Goal: Information Seeking & Learning: Learn about a topic

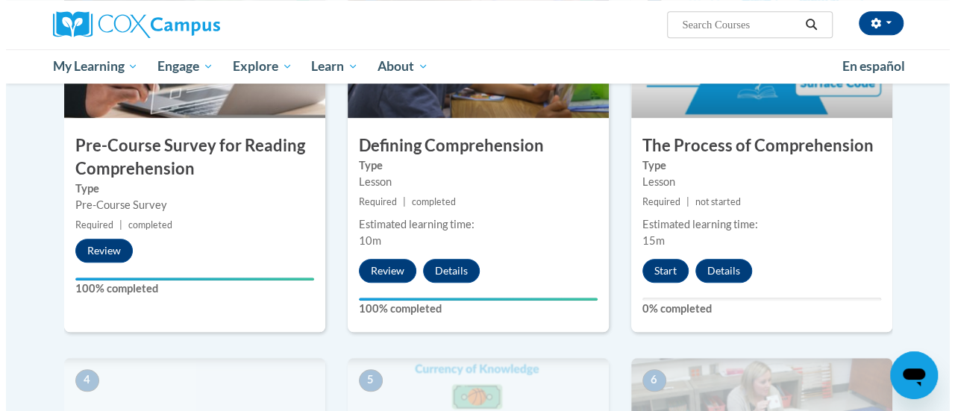
scroll to position [422, 0]
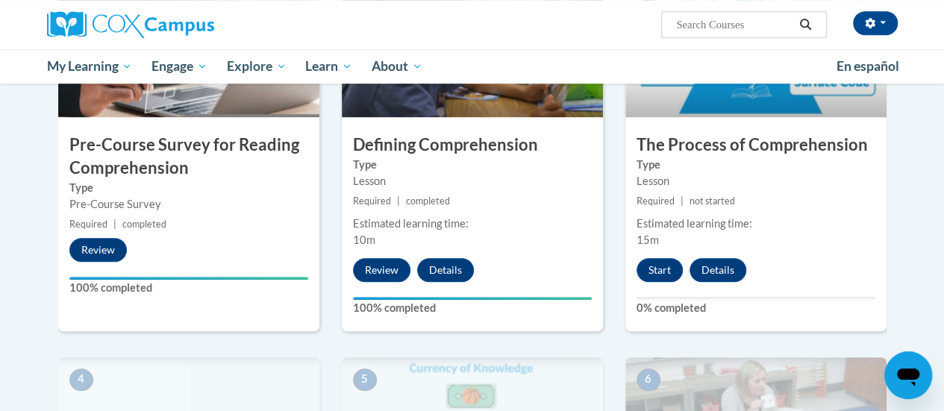
click at [824, 182] on div "Lesson" at bounding box center [756, 181] width 239 height 16
click at [663, 267] on button "Start" at bounding box center [660, 270] width 46 height 24
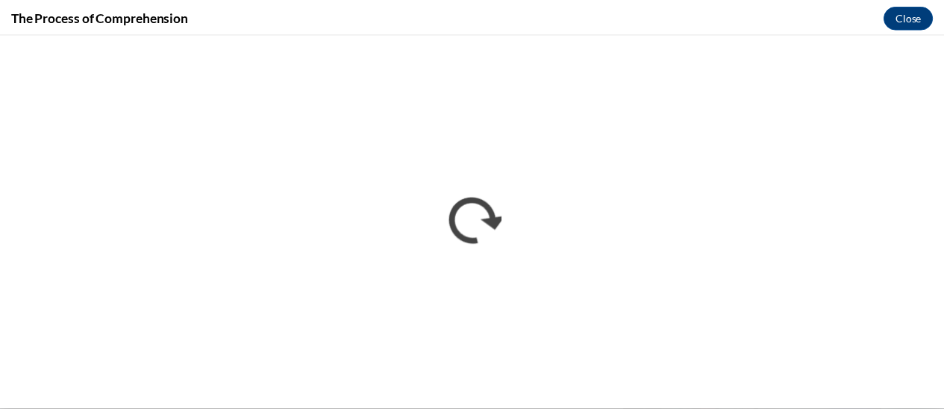
scroll to position [0, 0]
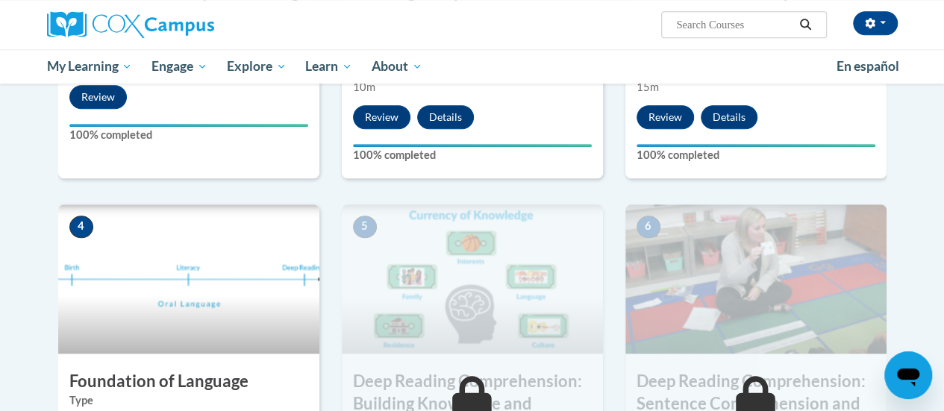
scroll to position [627, 0]
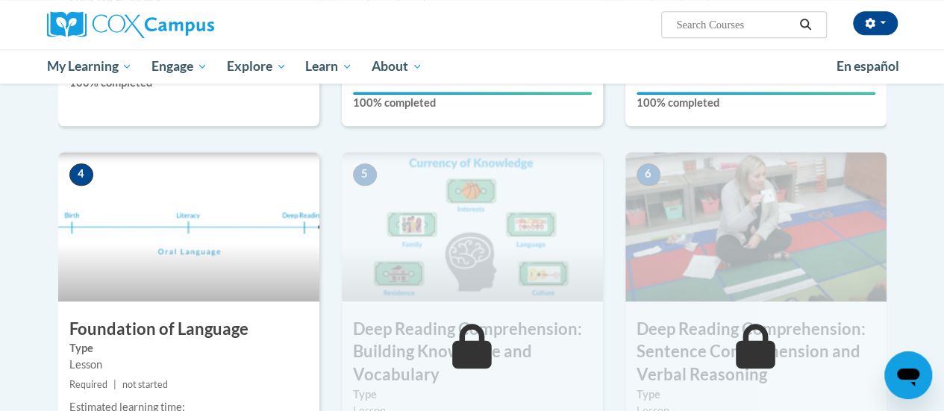
click at [175, 281] on img at bounding box center [188, 226] width 261 height 149
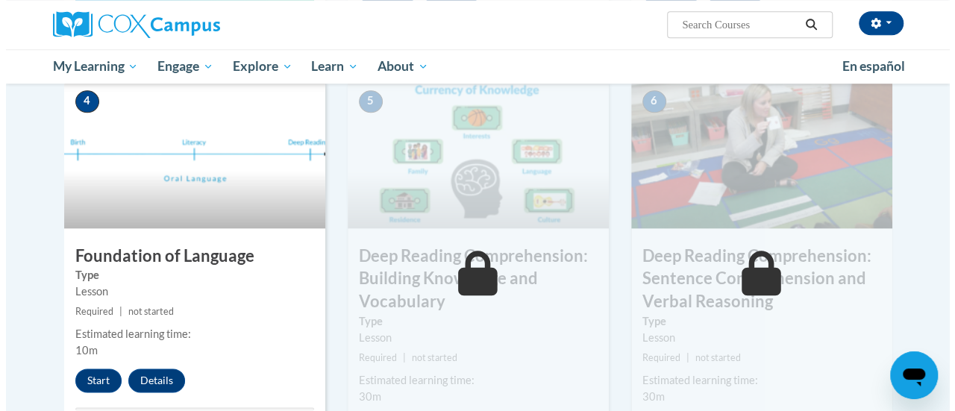
scroll to position [743, 0]
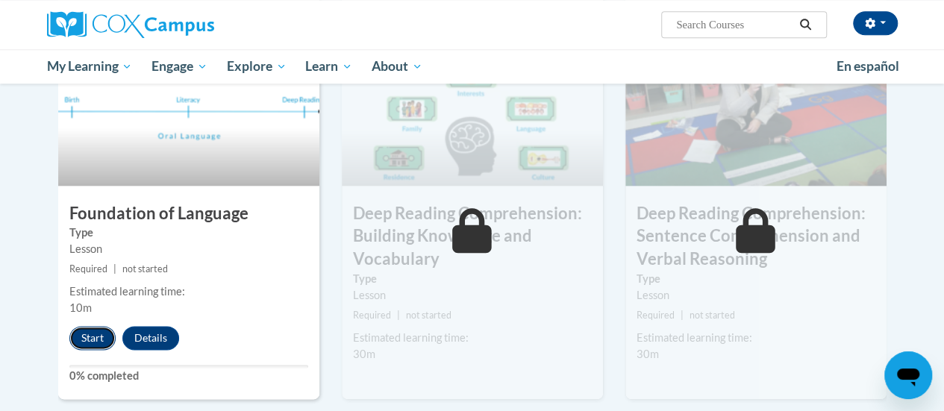
click at [90, 336] on button "Start" at bounding box center [92, 338] width 46 height 24
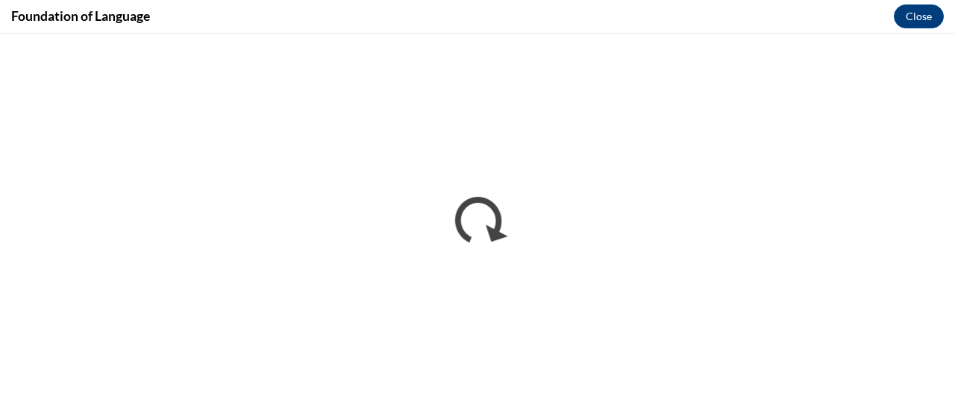
scroll to position [0, 0]
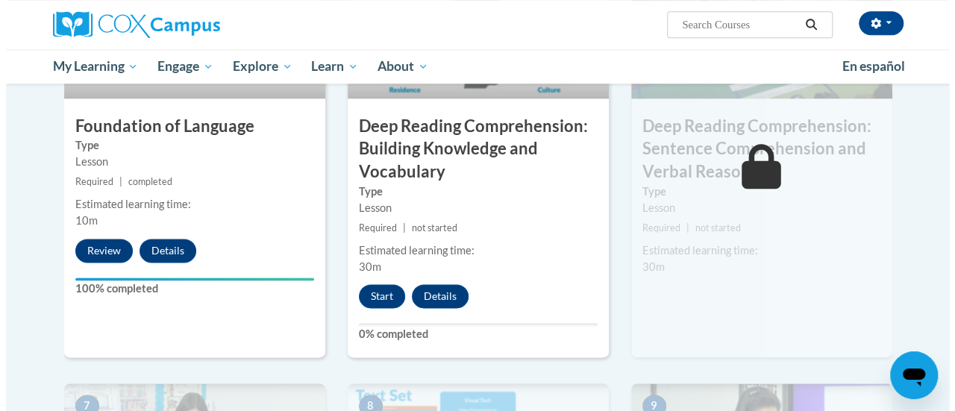
scroll to position [836, 0]
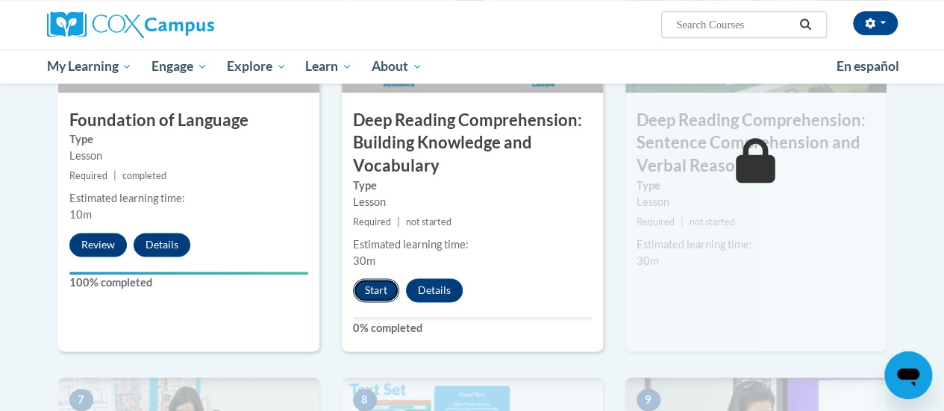
click at [375, 298] on button "Start" at bounding box center [376, 290] width 46 height 24
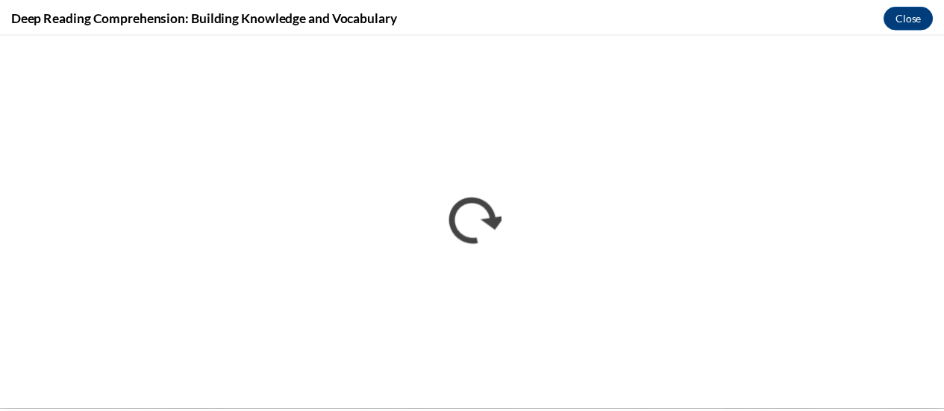
scroll to position [0, 0]
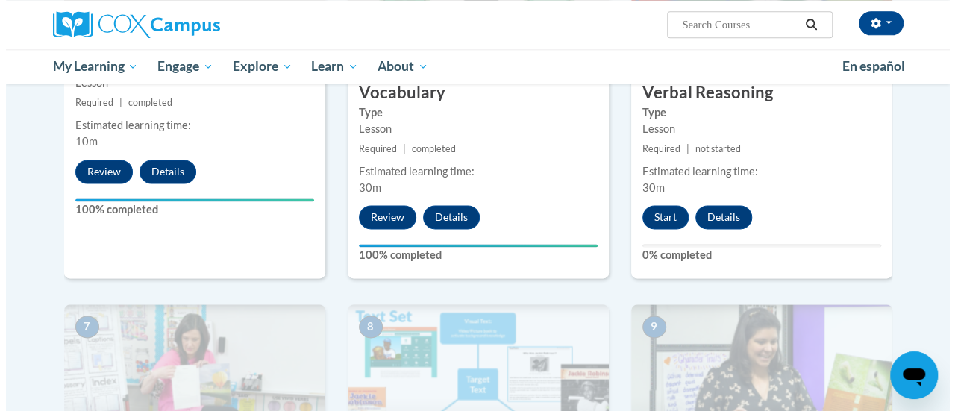
scroll to position [903, 0]
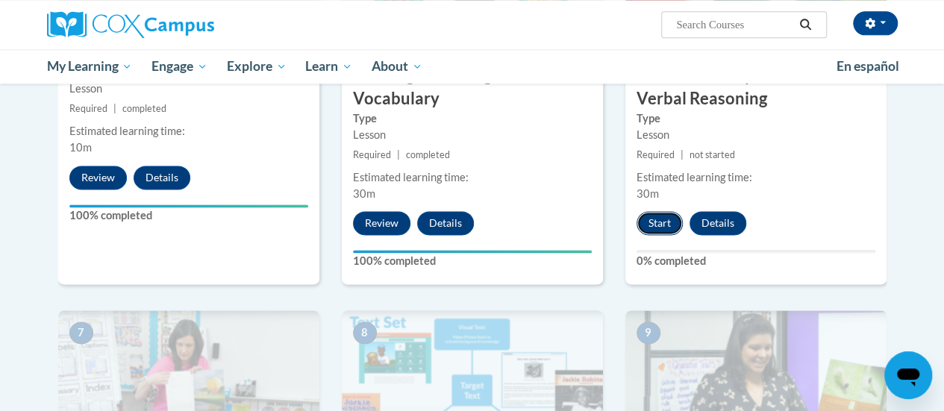
click at [661, 228] on button "Start" at bounding box center [660, 223] width 46 height 24
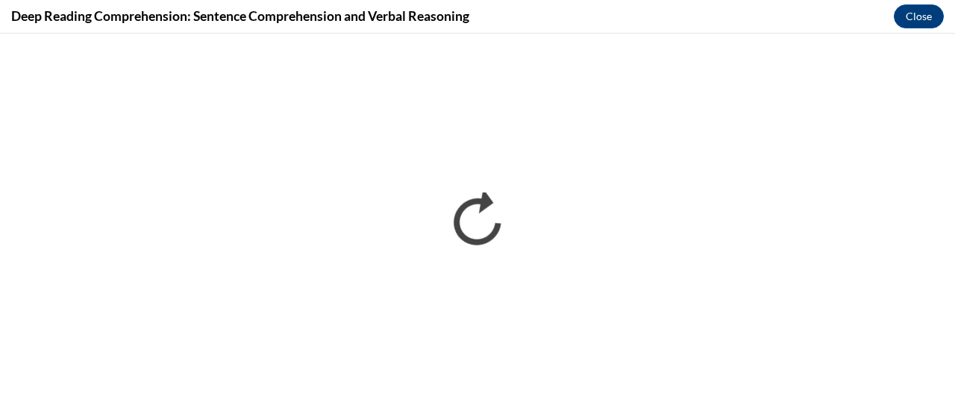
scroll to position [0, 0]
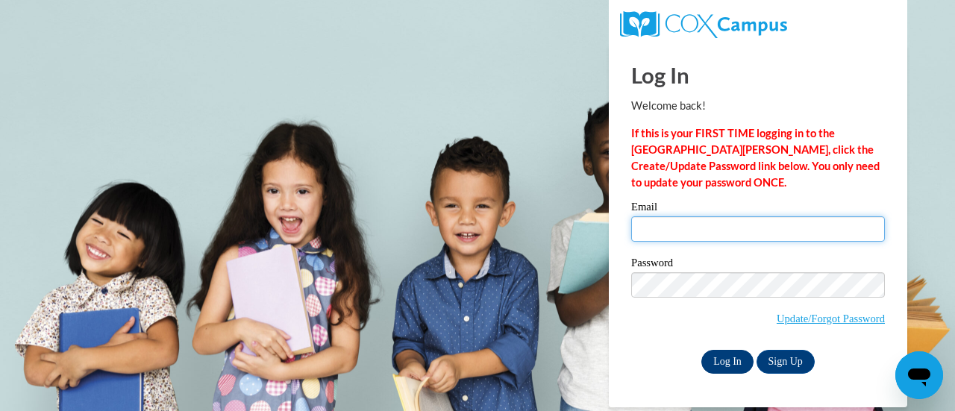
type input "marilyn.monroy@rusd.org"
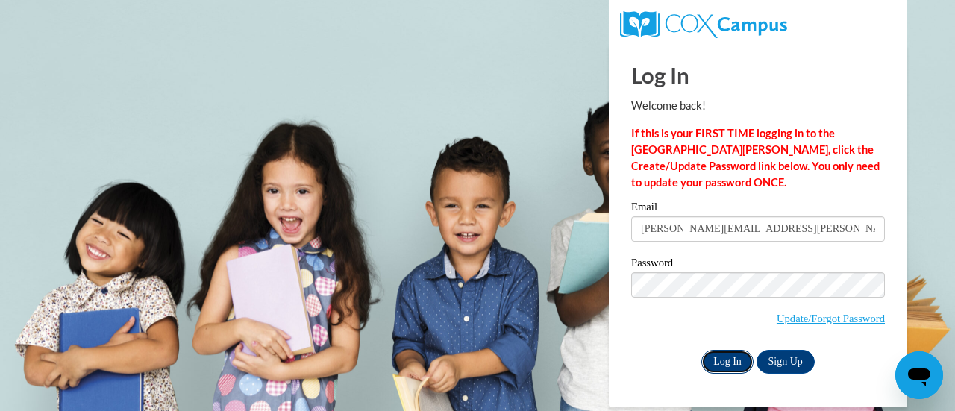
click at [728, 360] on input "Log In" at bounding box center [728, 362] width 52 height 24
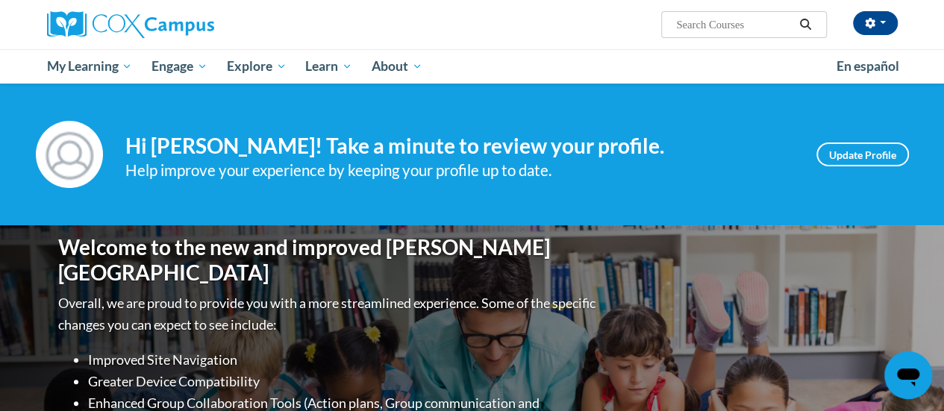
click at [696, 19] on input "Search..." at bounding box center [734, 25] width 119 height 18
click at [801, 21] on icon "Search" at bounding box center [805, 24] width 13 height 11
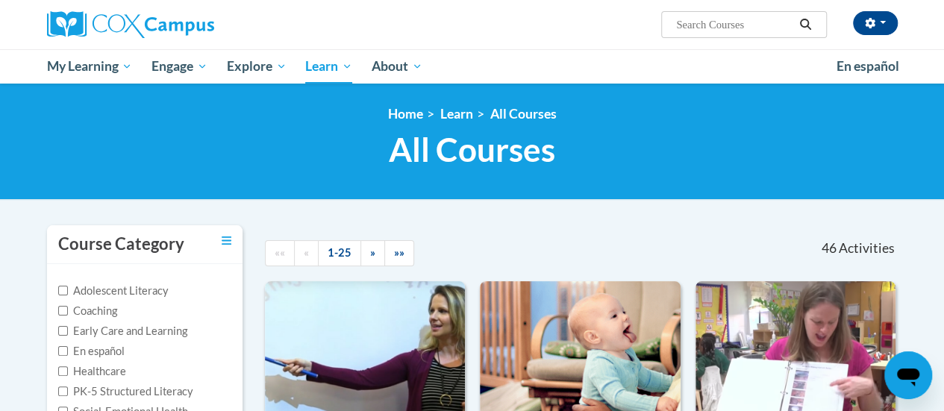
click at [162, 393] on label "PK-5 Structured Literacy" at bounding box center [125, 392] width 135 height 16
click at [68, 393] on input "PK-5 Structured Literacy" at bounding box center [63, 392] width 10 height 10
checkbox input "true"
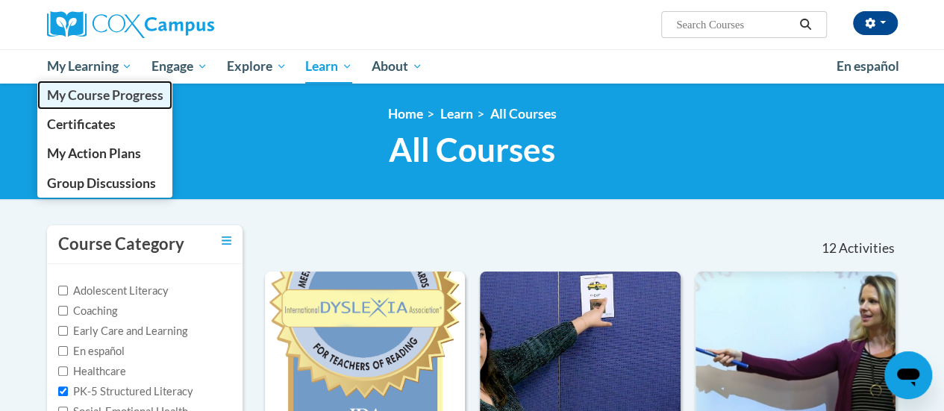
click at [104, 90] on span "My Course Progress" at bounding box center [104, 95] width 116 height 16
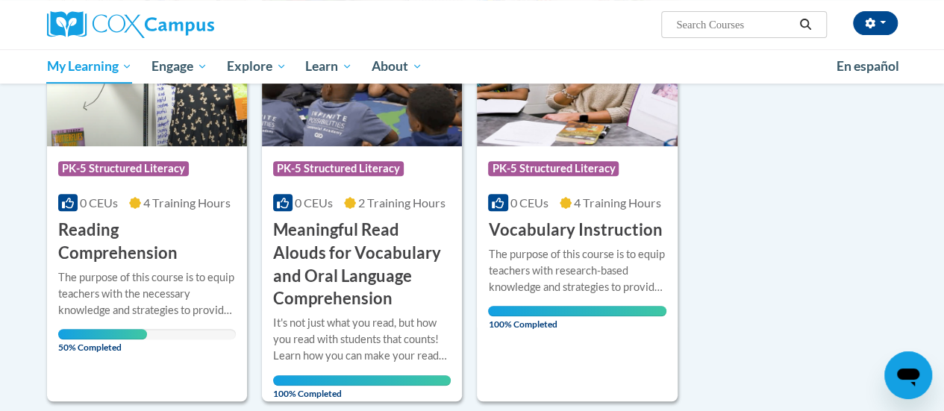
scroll to position [275, 0]
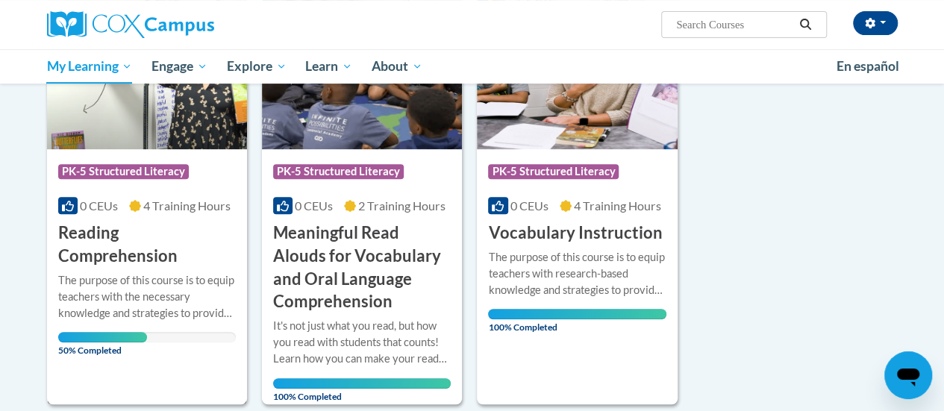
click at [167, 232] on h3 "Reading Comprehension" at bounding box center [147, 245] width 178 height 46
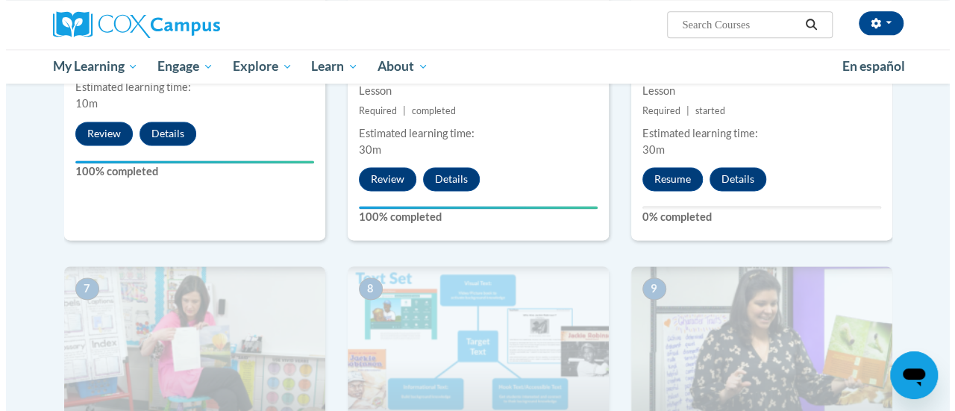
scroll to position [935, 0]
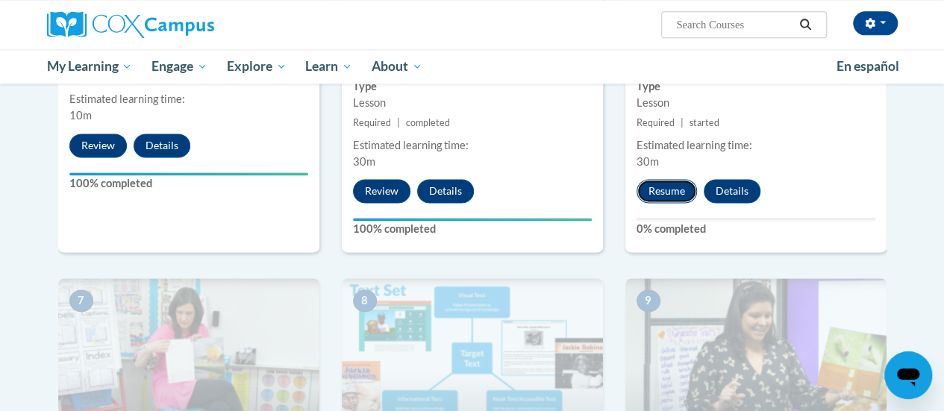
click at [658, 185] on button "Resume" at bounding box center [667, 191] width 60 height 24
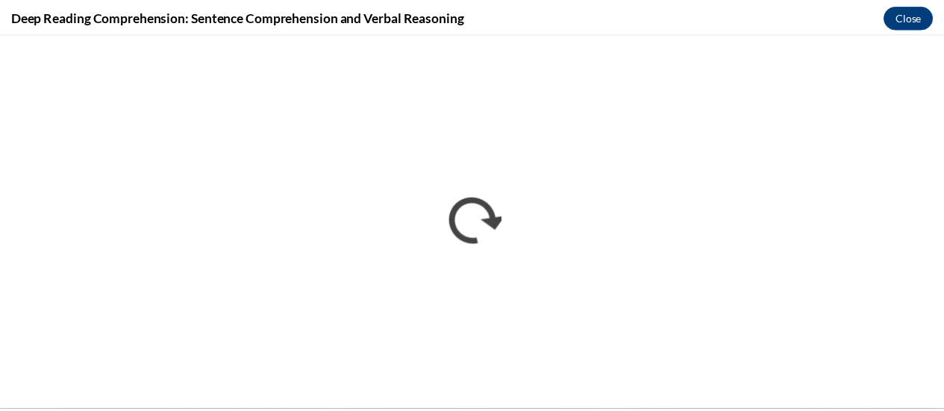
scroll to position [0, 0]
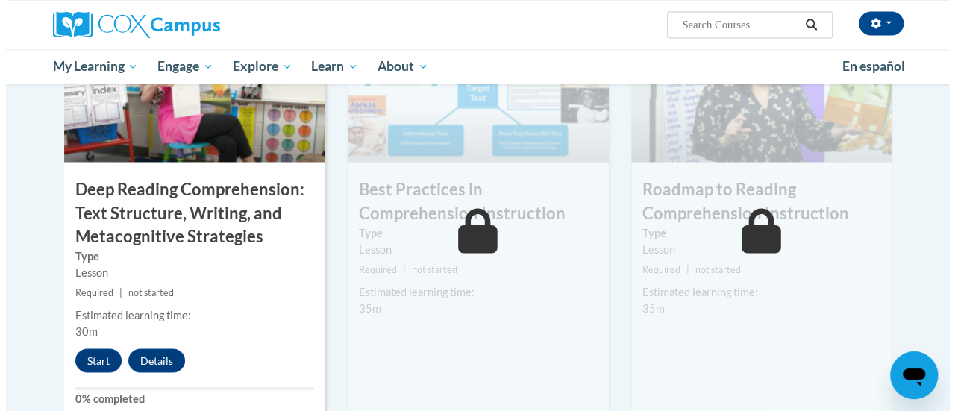
scroll to position [1239, 0]
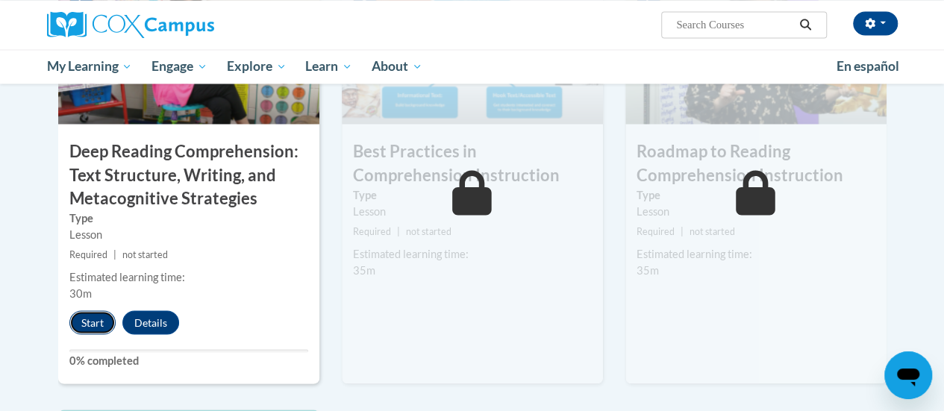
click at [90, 333] on button "Start" at bounding box center [92, 323] width 46 height 24
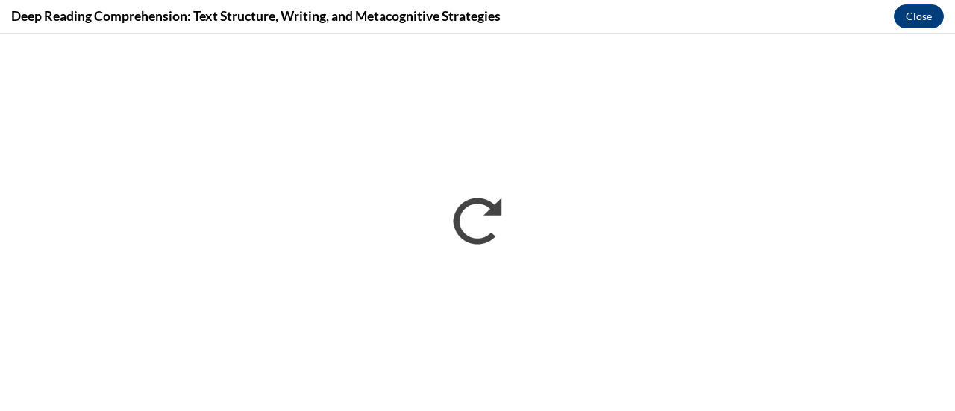
scroll to position [0, 0]
